Goal: Task Accomplishment & Management: Manage account settings

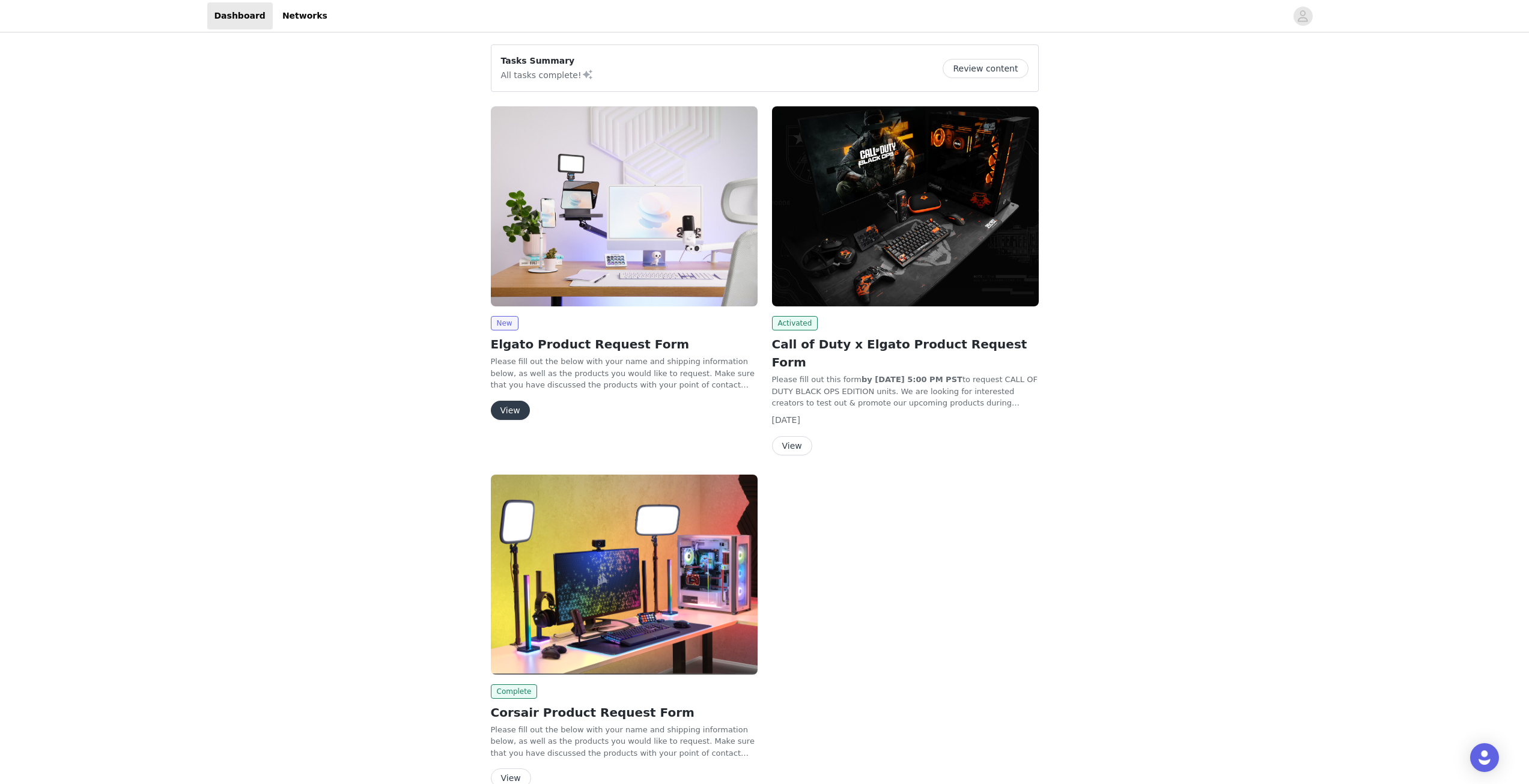
click at [504, 403] on button "View" at bounding box center [510, 410] width 39 height 19
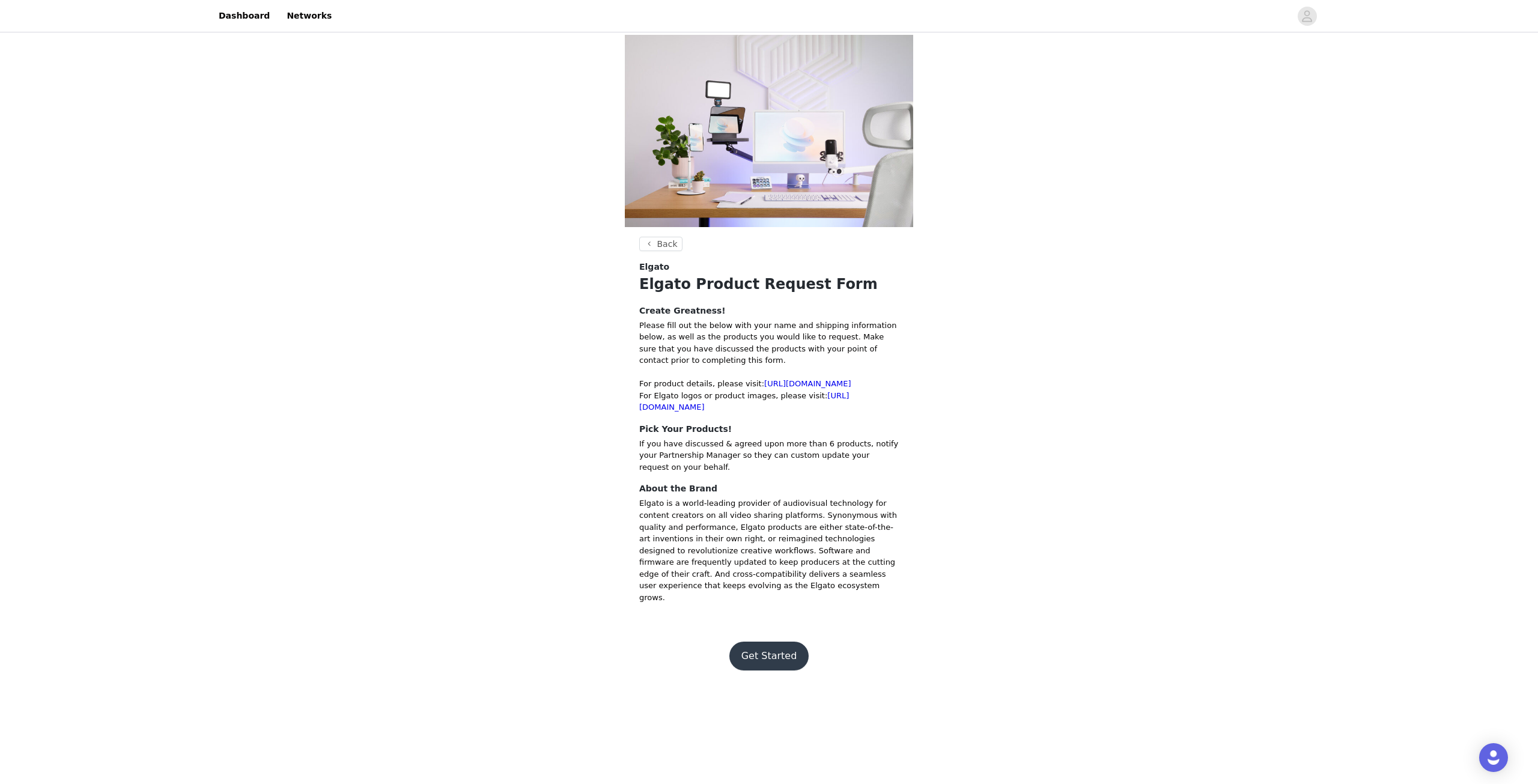
click at [778, 643] on button "Get Started" at bounding box center [769, 656] width 80 height 29
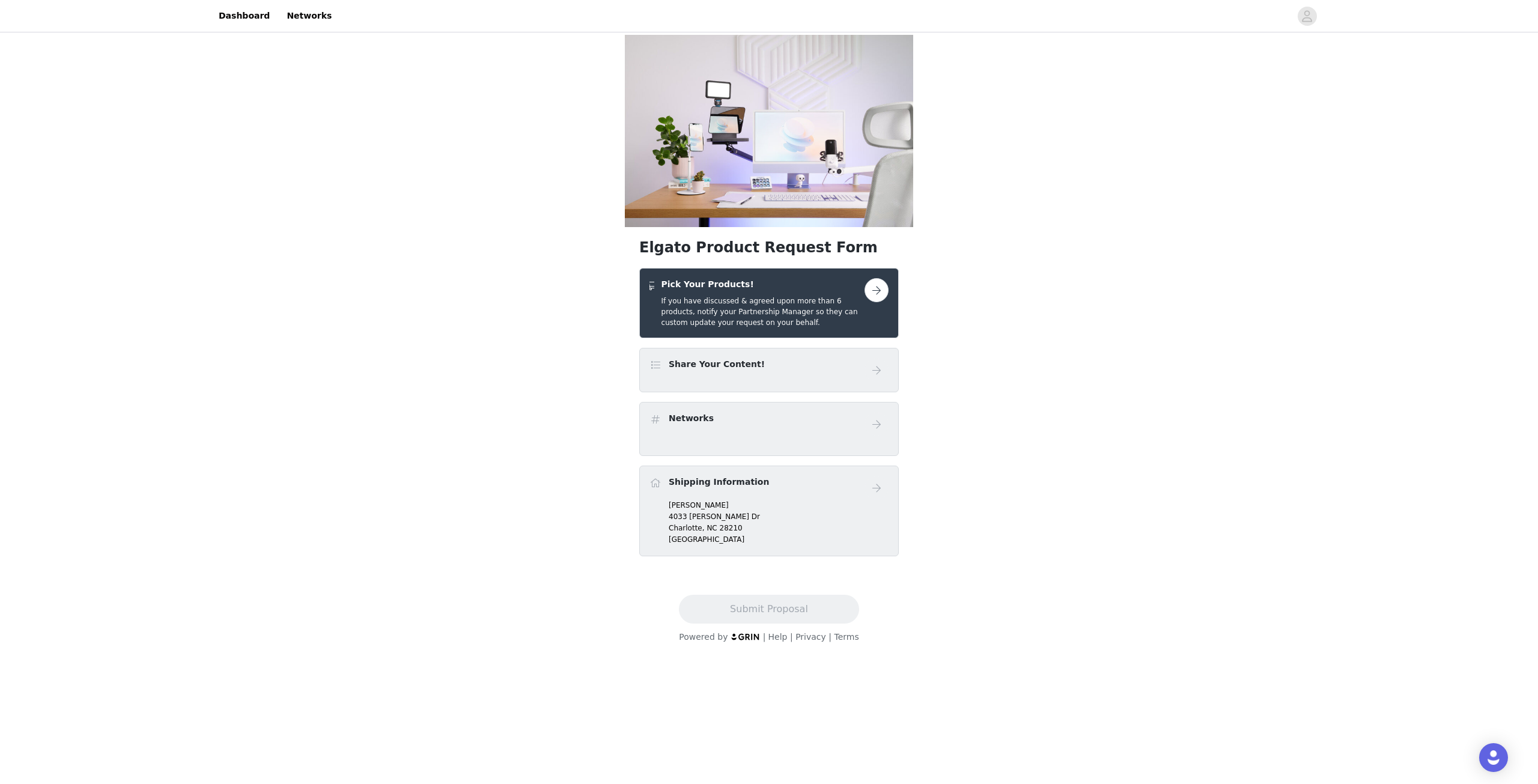
click at [876, 284] on button "button" at bounding box center [877, 290] width 24 height 24
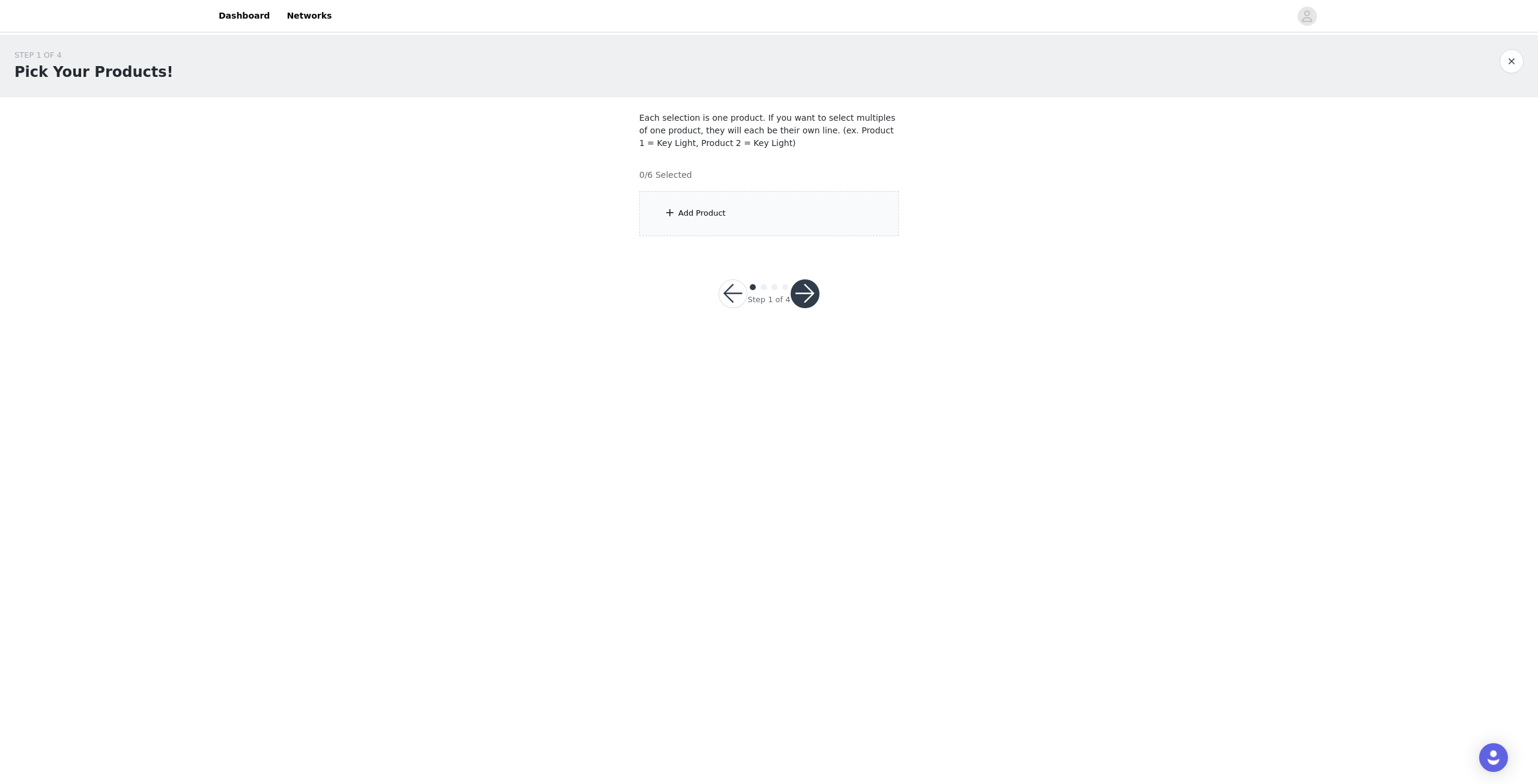
click at [700, 216] on div "Add Product" at bounding box center [702, 213] width 48 height 12
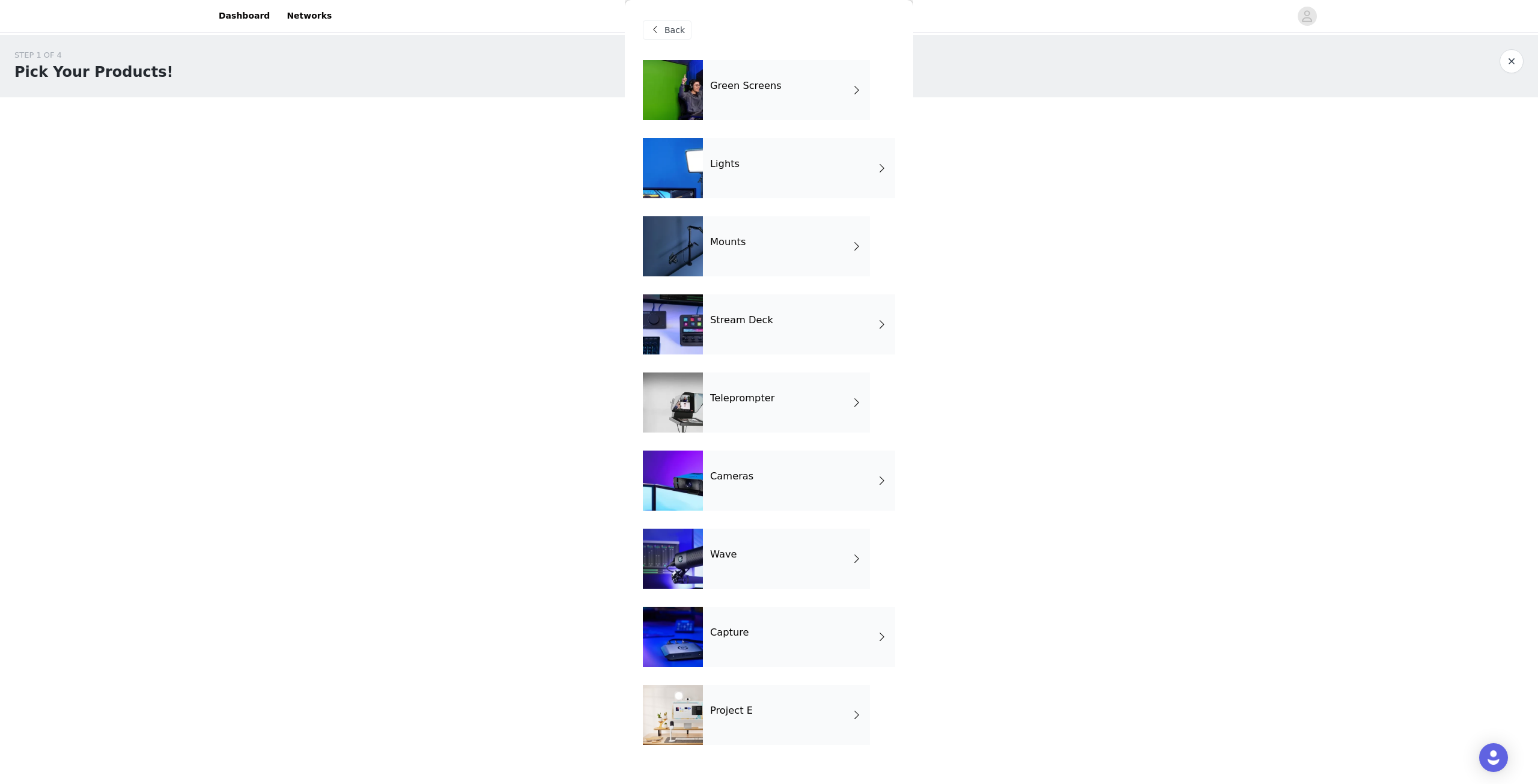
click at [765, 475] on div "Cameras" at bounding box center [799, 480] width 192 height 60
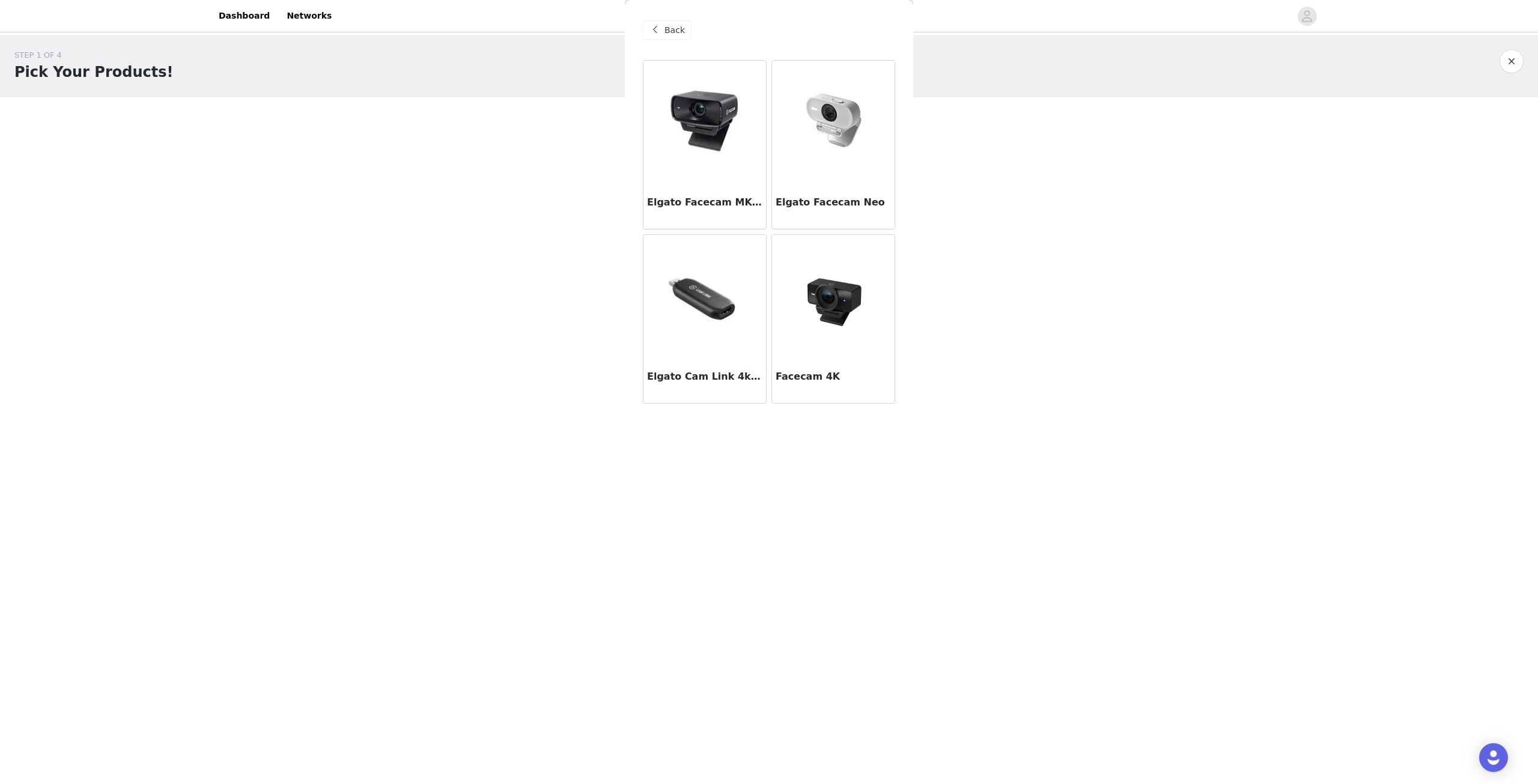
click at [836, 299] on img at bounding box center [833, 295] width 120 height 120
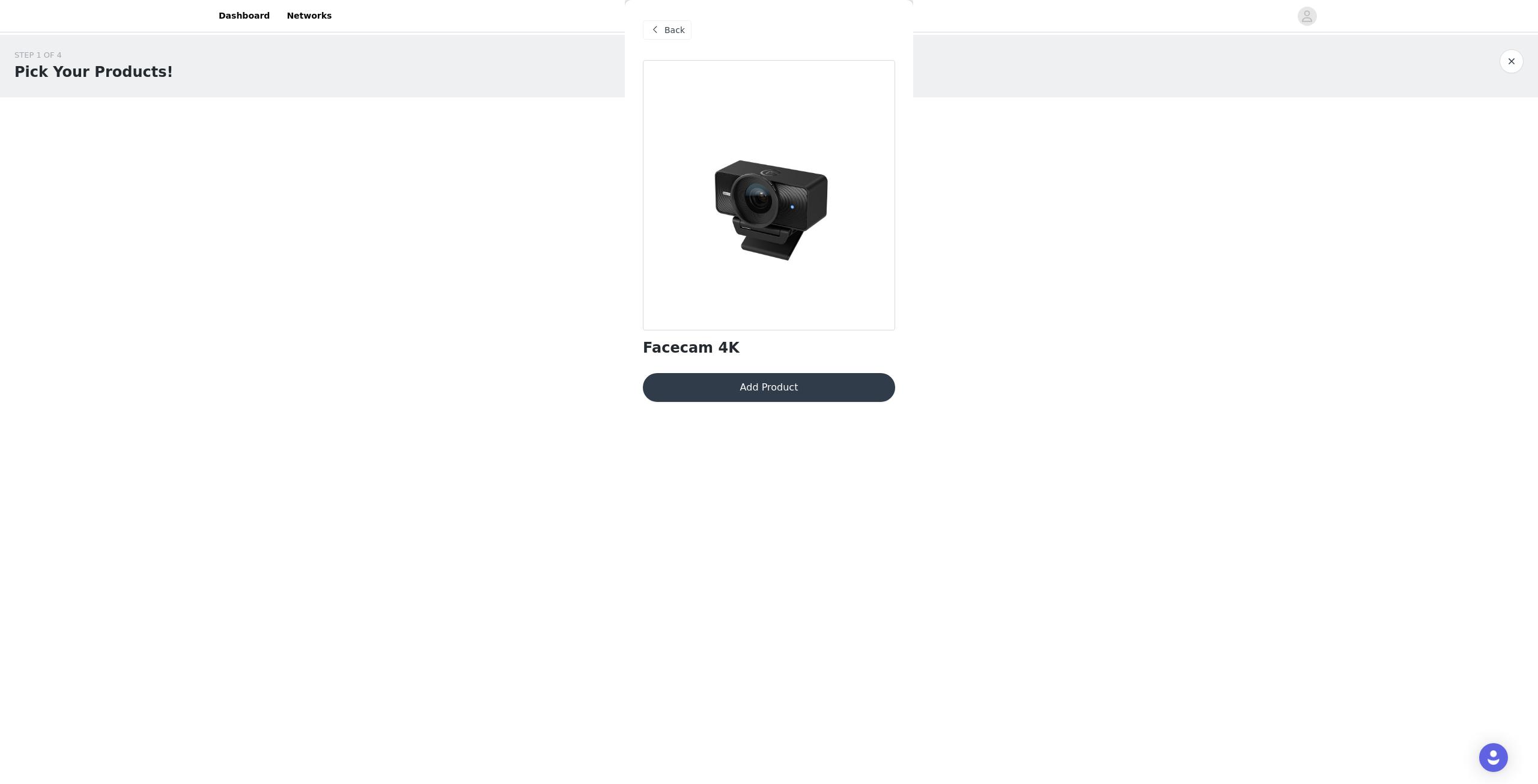
click at [764, 388] on button "Add Product" at bounding box center [769, 388] width 253 height 29
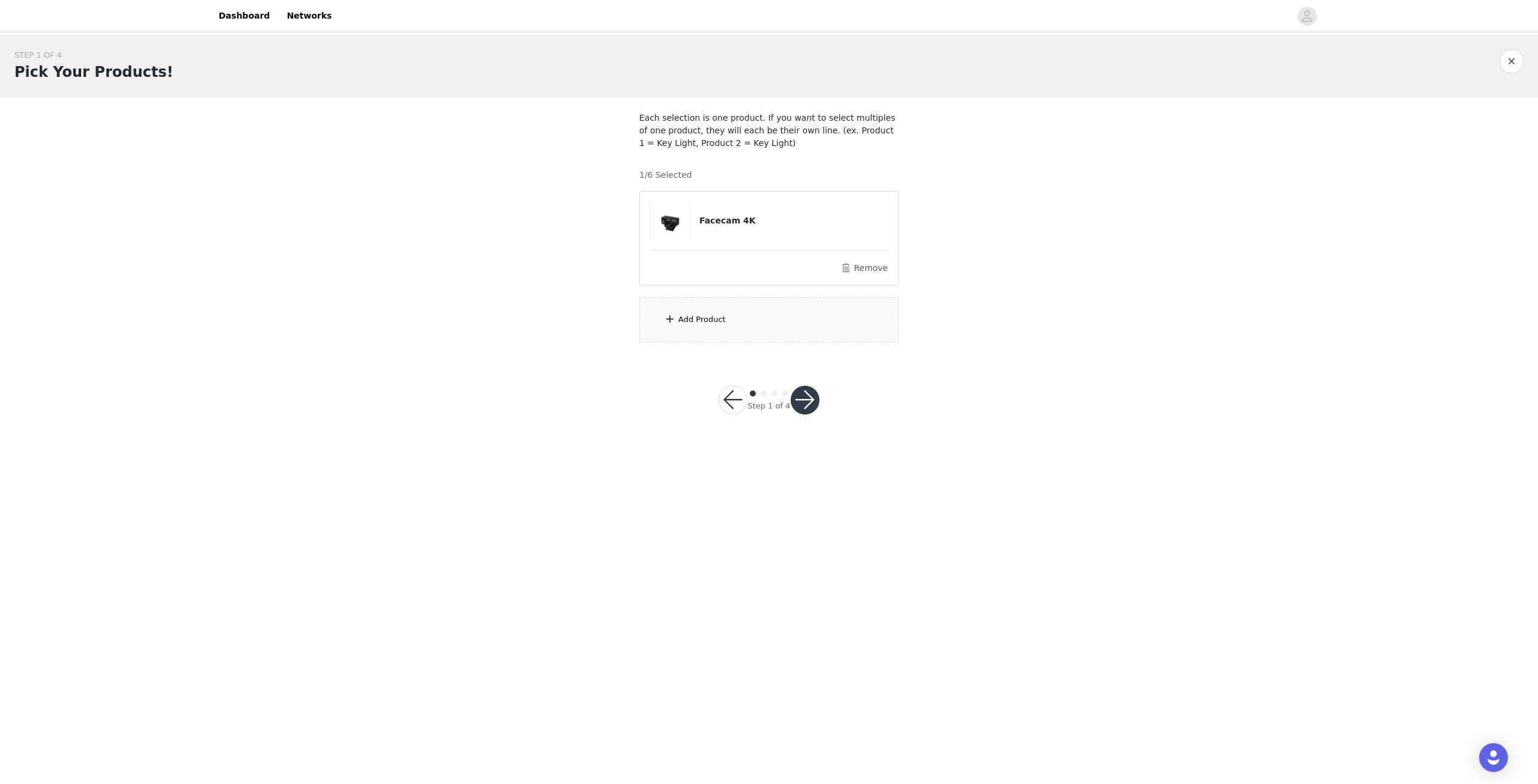
click at [761, 324] on div "Add Product" at bounding box center [769, 320] width 260 height 45
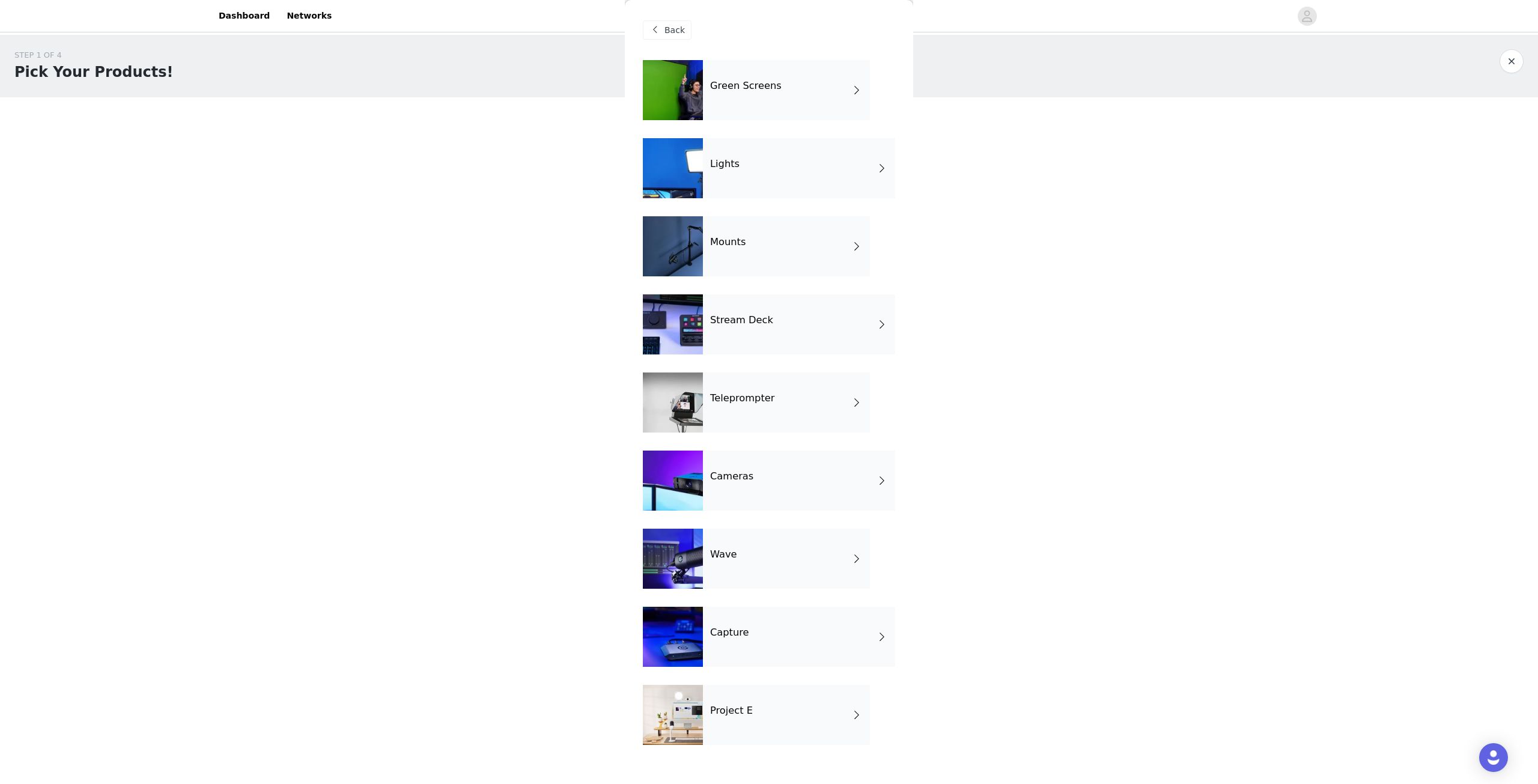
click at [771, 233] on div "Mounts" at bounding box center [787, 246] width 167 height 60
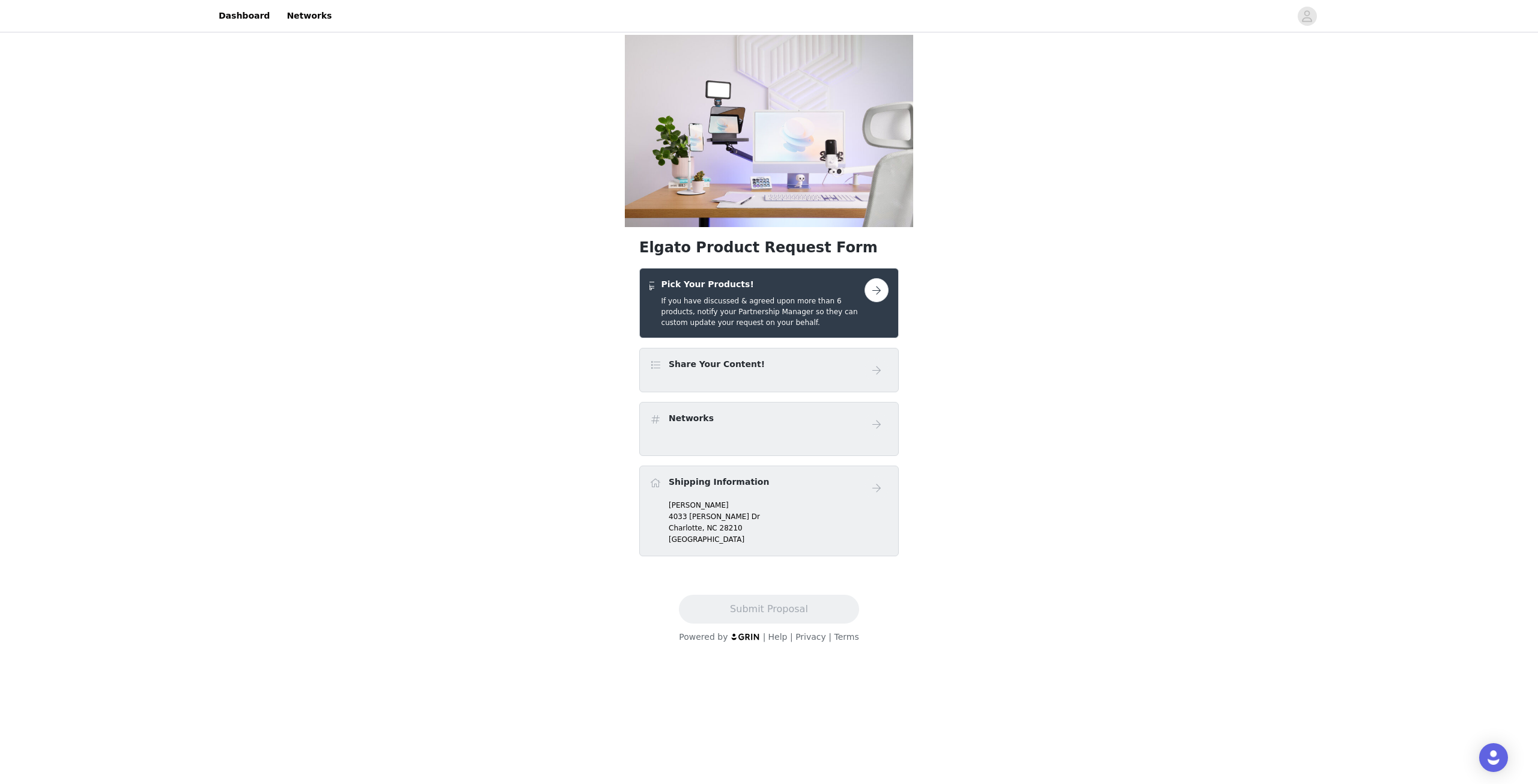
click at [797, 483] on div "Shipping Information" at bounding box center [757, 484] width 215 height 18
click at [742, 488] on h4 "Shipping Information" at bounding box center [719, 482] width 100 height 13
click at [695, 507] on p "[PERSON_NAME]" at bounding box center [779, 505] width 220 height 11
drag, startPoint x: 693, startPoint y: 516, endPoint x: 683, endPoint y: 519, distance: 10.4
click at [710, 544] on div "Riley Barnes 4033 Rutherford Dr Charlotte, NC 28210 United States" at bounding box center [779, 522] width 220 height 46
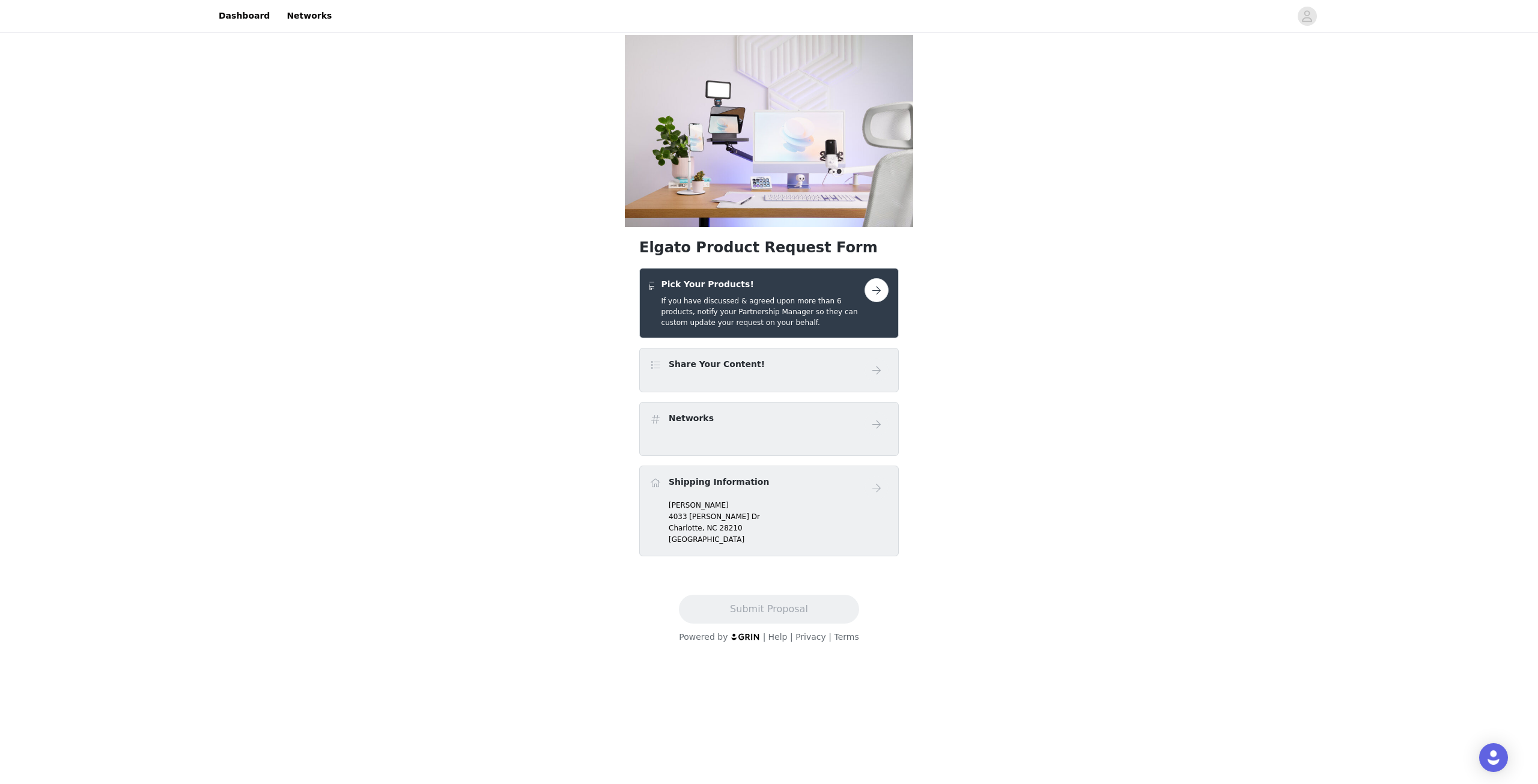
click at [683, 519] on p "4033 [PERSON_NAME] Dr" at bounding box center [779, 516] width 220 height 11
drag, startPoint x: 677, startPoint y: 507, endPoint x: 698, endPoint y: 524, distance: 27.0
click at [698, 524] on div "Riley Barnes 4033 Rutherford Dr Charlotte, NC 28210 United States" at bounding box center [779, 522] width 220 height 46
click at [698, 524] on span "Charlotte," at bounding box center [687, 528] width 36 height 8
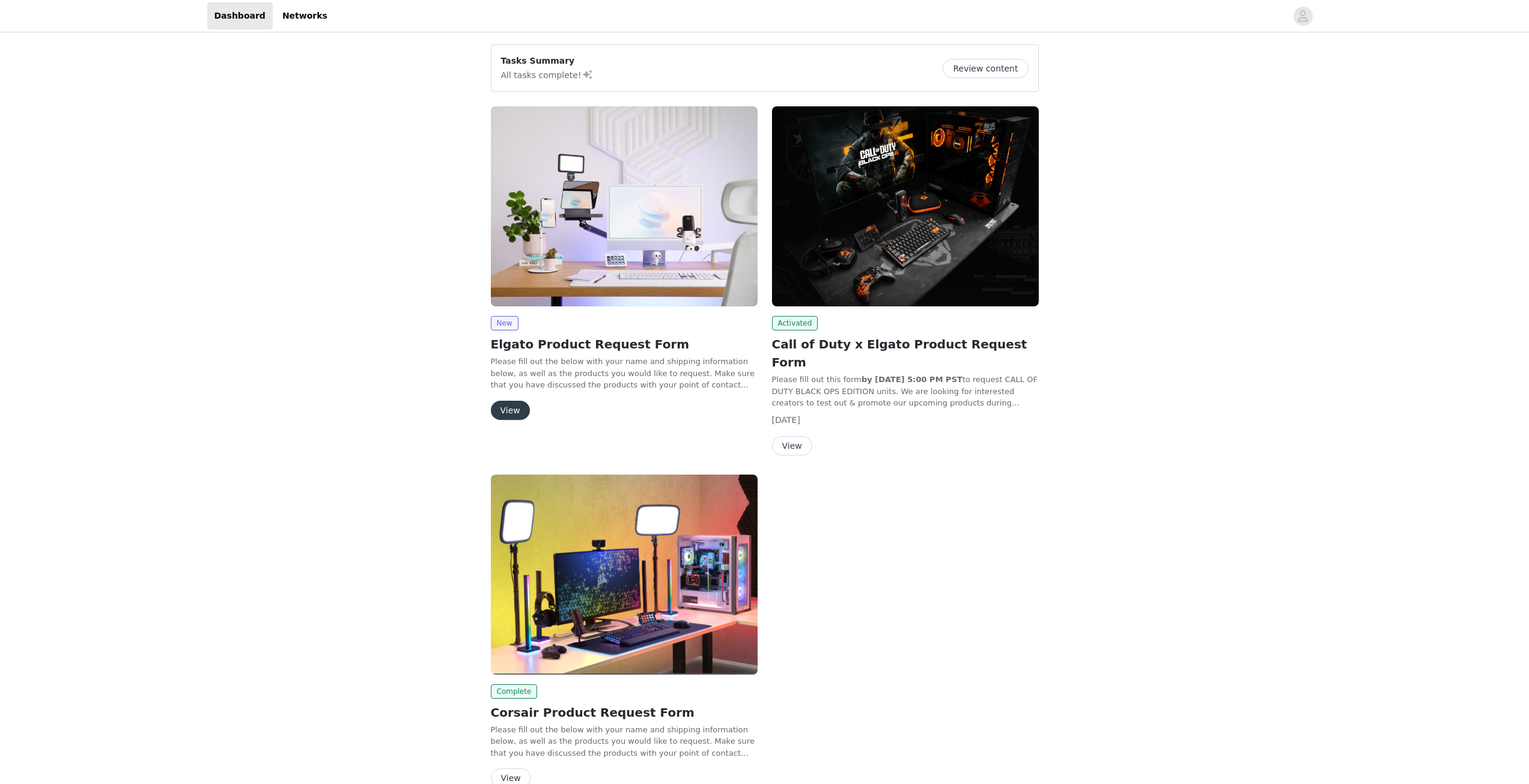
click at [1003, 61] on button "Review content" at bounding box center [985, 68] width 85 height 19
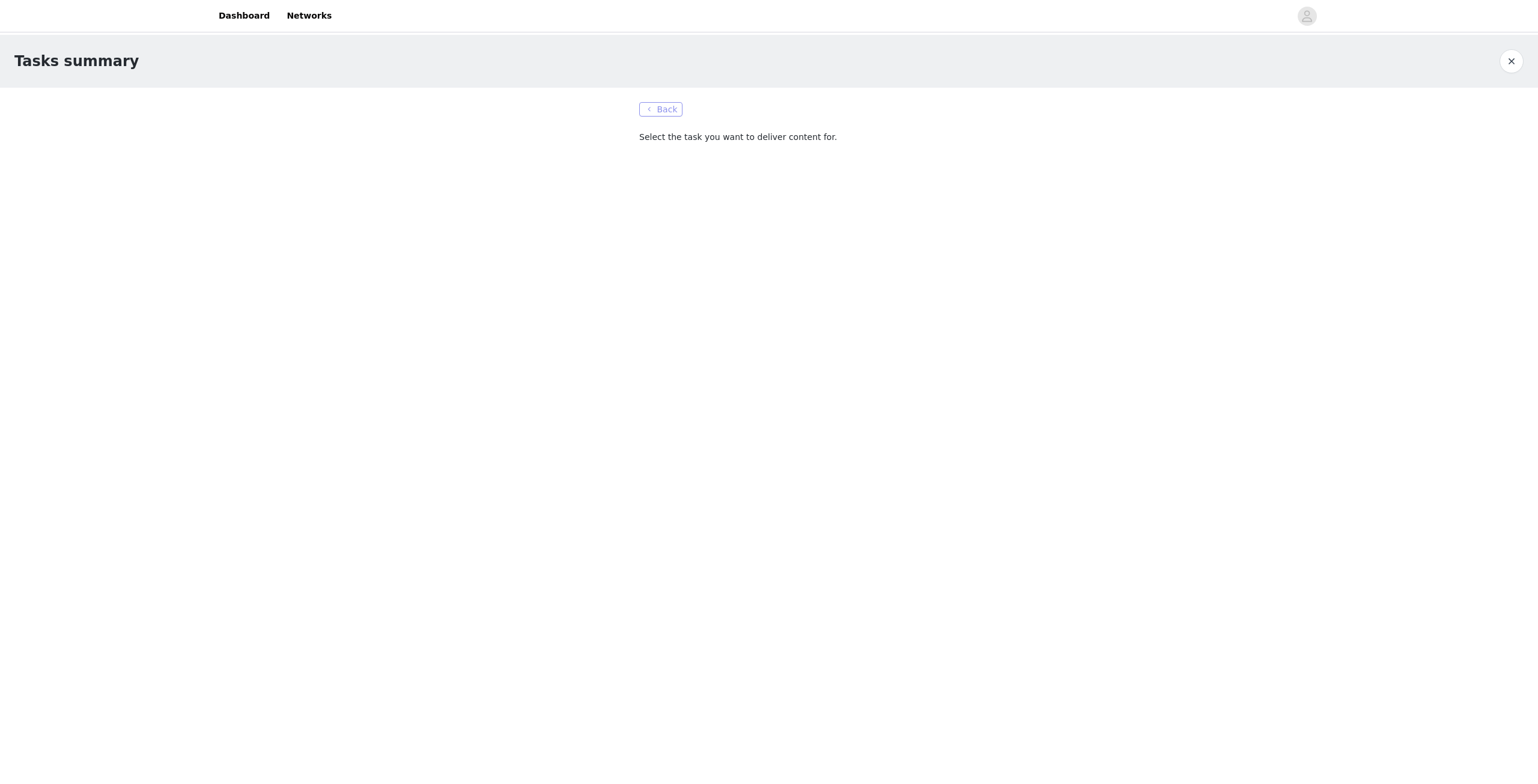
click at [669, 107] on button "Back" at bounding box center [661, 109] width 43 height 14
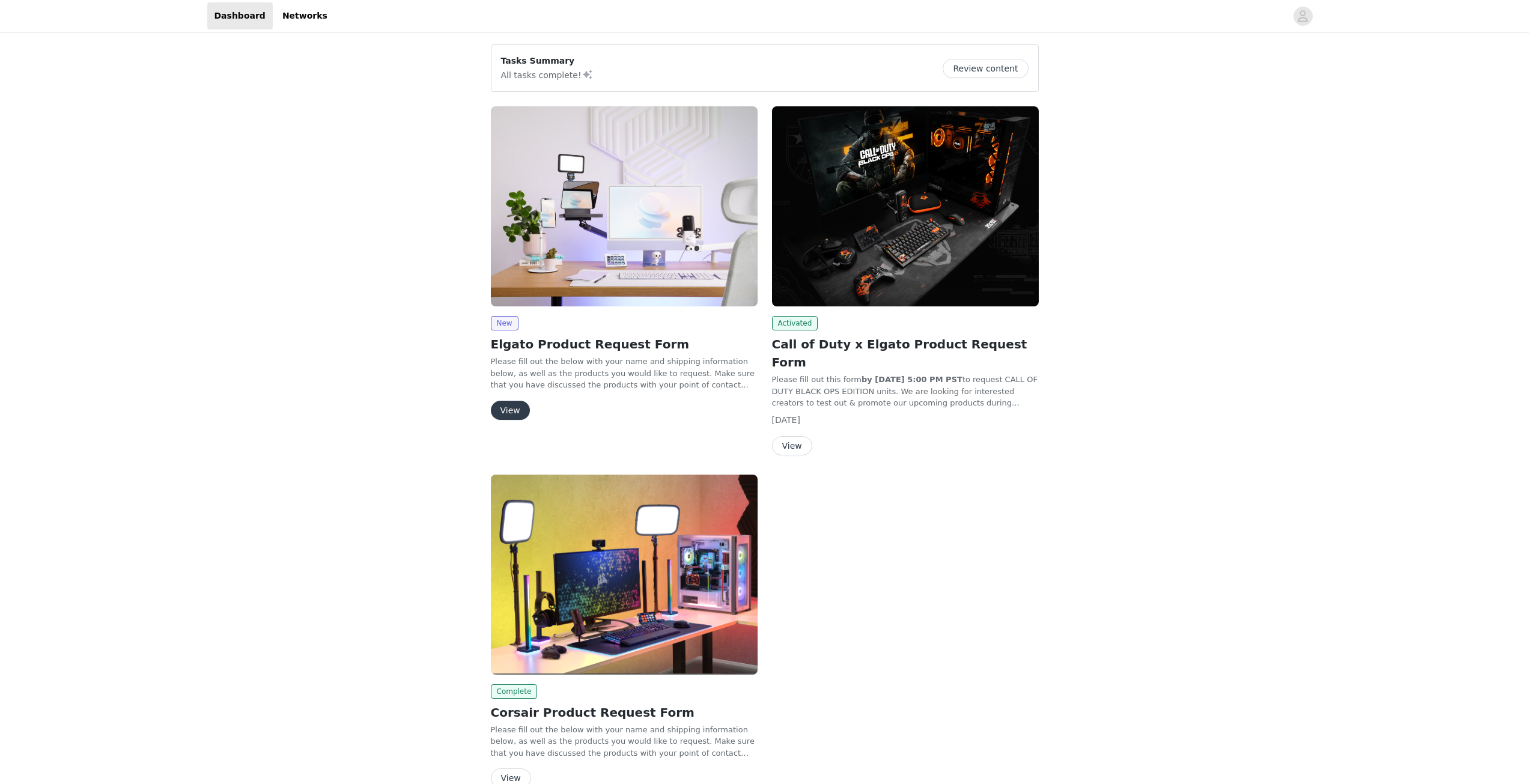
scroll to position [47, 0]
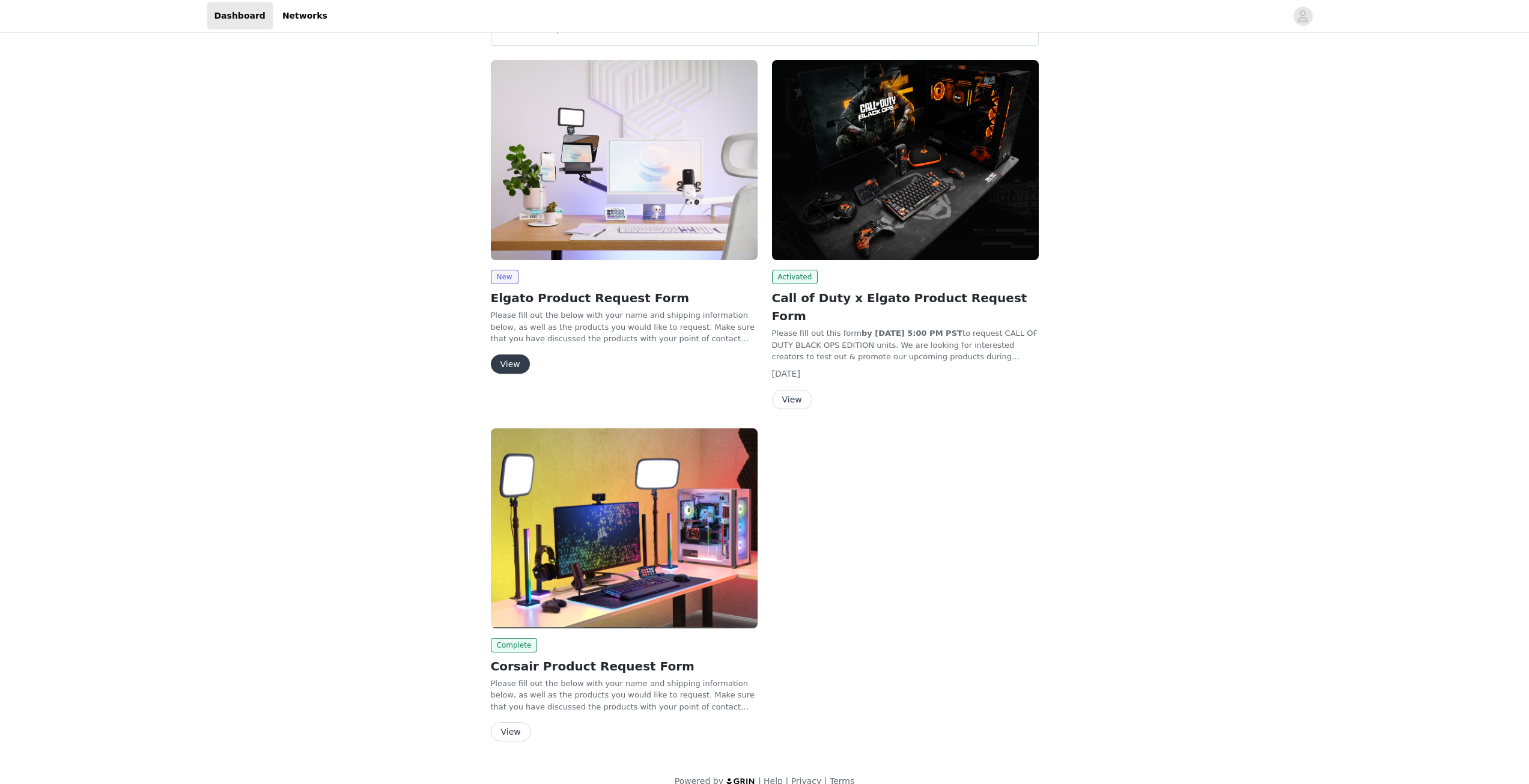
click at [513, 367] on button "View" at bounding box center [510, 364] width 39 height 19
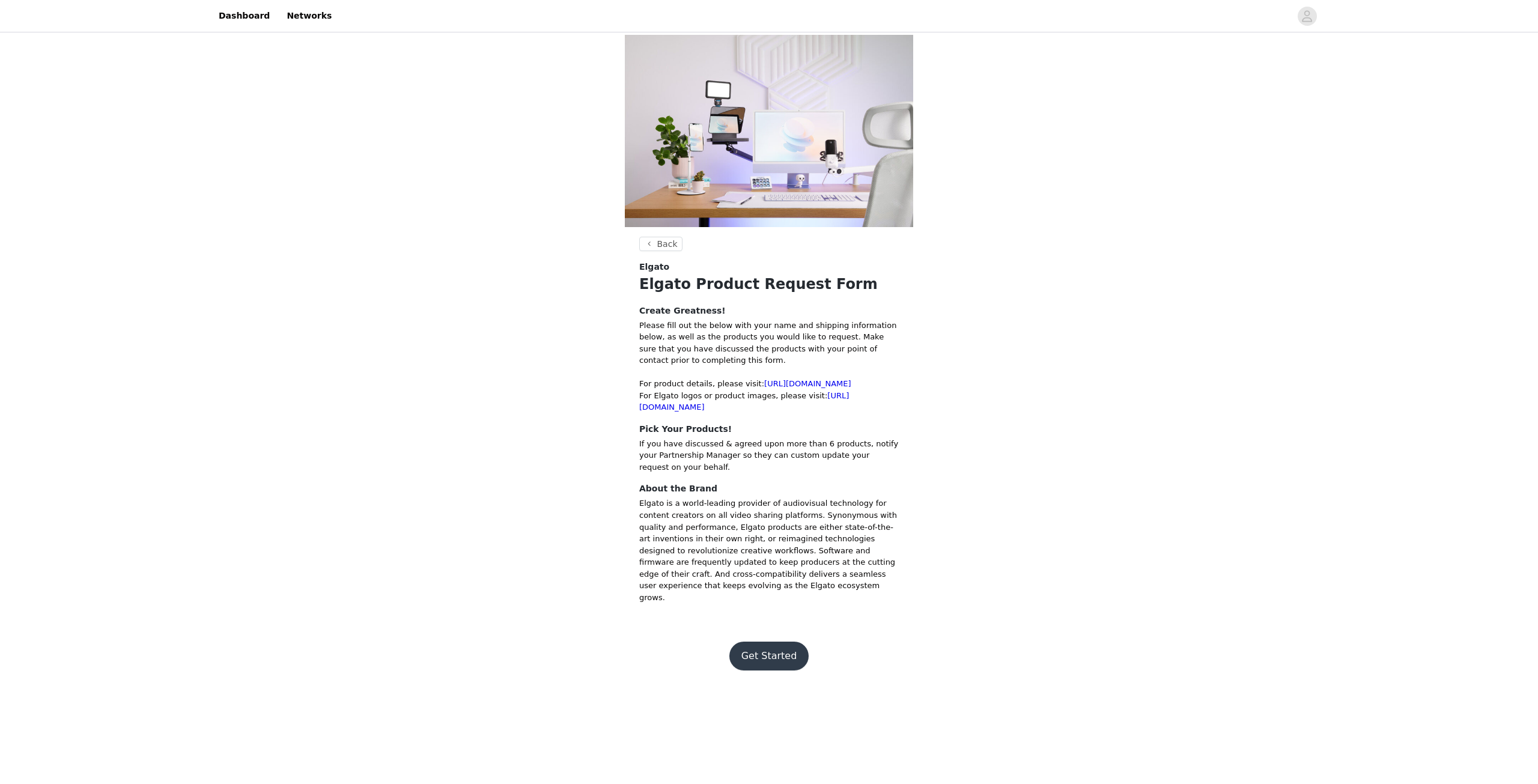
click at [774, 653] on button "Get Started" at bounding box center [769, 656] width 80 height 29
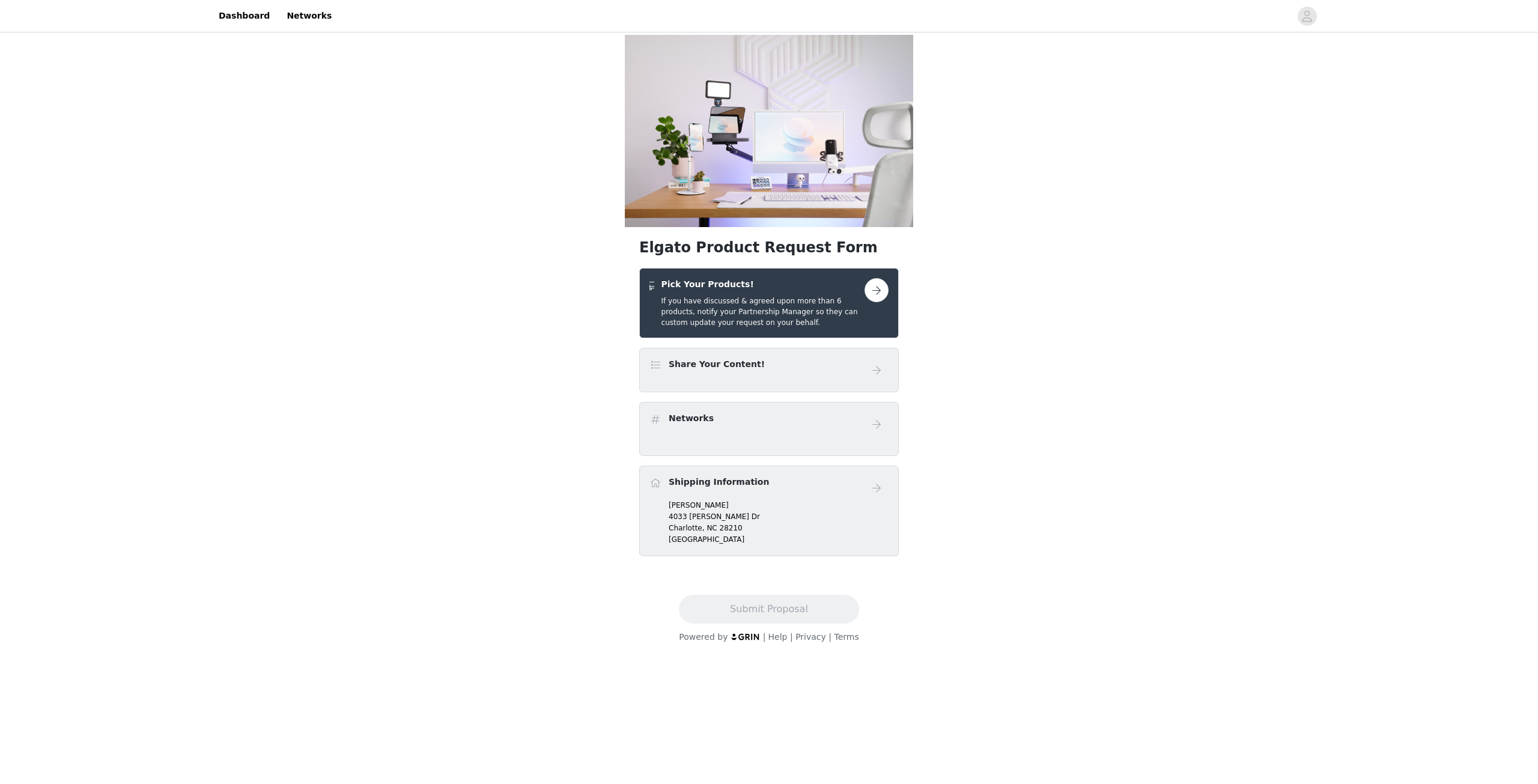
click at [720, 502] on p "[PERSON_NAME]" at bounding box center [779, 505] width 220 height 11
click at [302, 14] on link "Networks" at bounding box center [309, 16] width 59 height 27
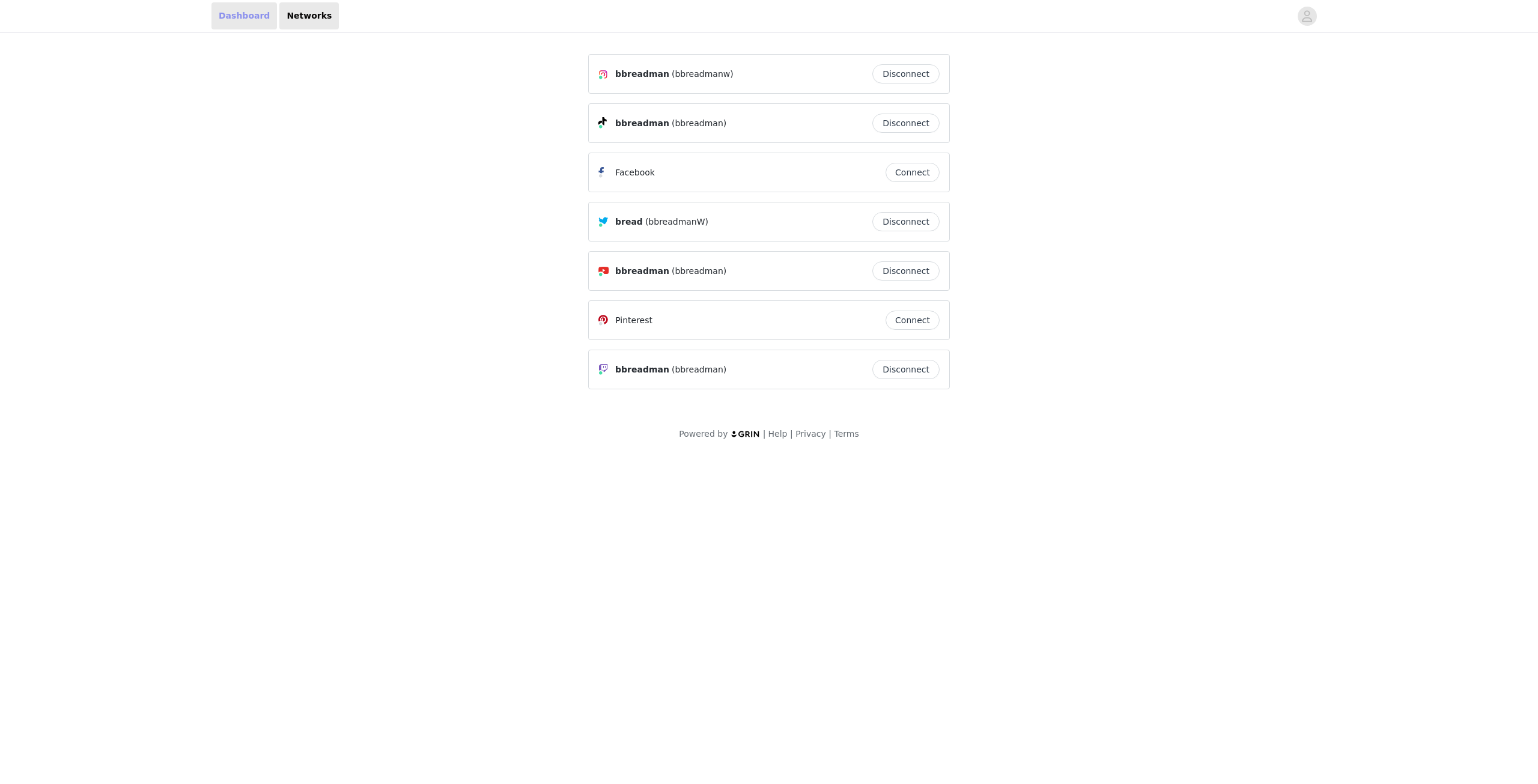
click at [249, 22] on link "Dashboard" at bounding box center [244, 16] width 65 height 27
